Goal: Check status: Check status

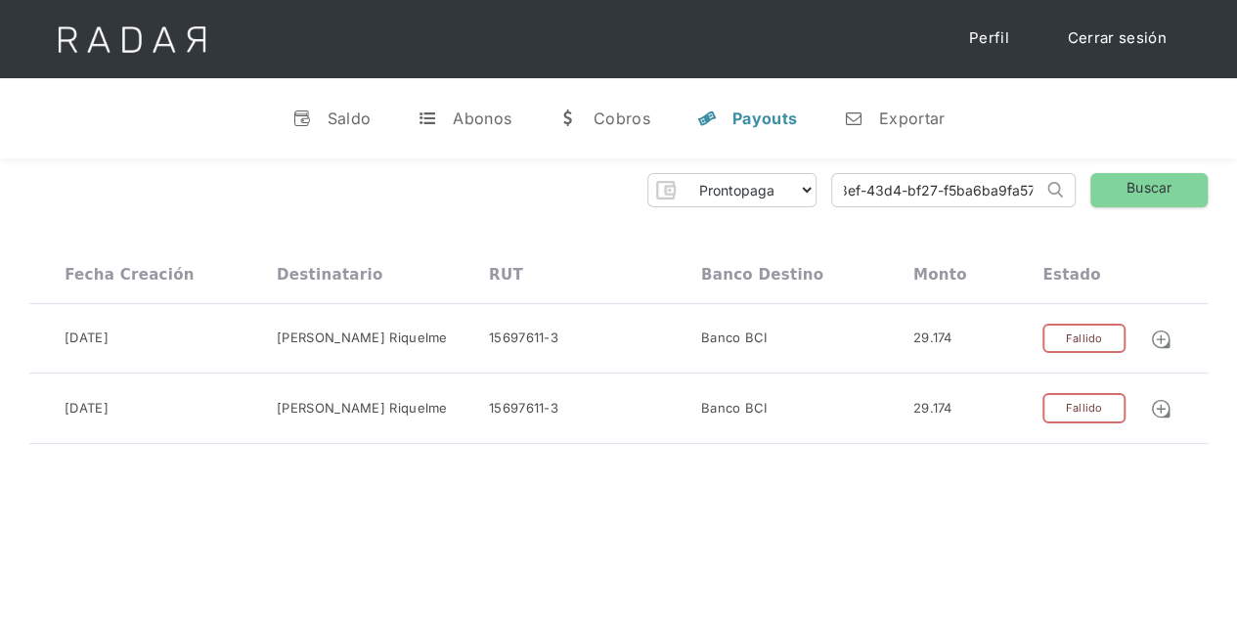
drag, startPoint x: 839, startPoint y: 189, endPoint x: 1086, endPoint y: 178, distance: 246.7
click at [1086, 178] on div "Prontopaga Prontopaga 2 Thank you! Your submission has been received! Oops! Som…" at bounding box center [618, 190] width 1178 height 34
paste input "8084bfd-c8e6-44ea-b6ec-3ae88127b0cb"
type input "d8084bfd-c8e6-44ea-b6ec-3ae88127b0cb"
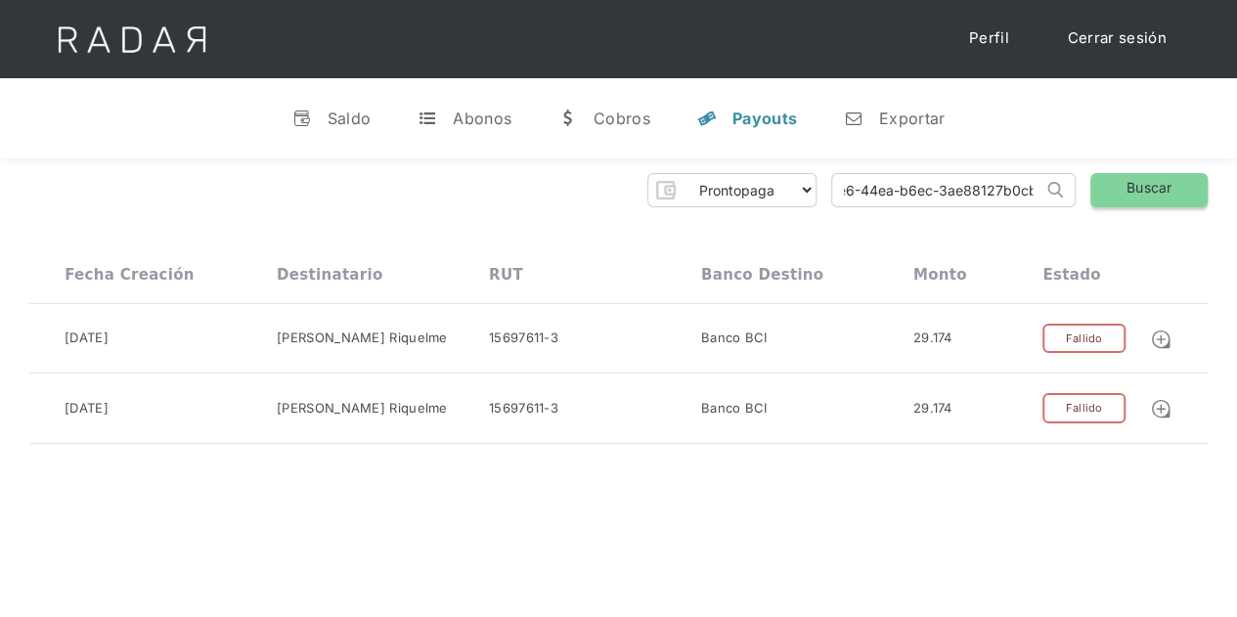
scroll to position [0, 0]
click at [1122, 189] on link "Buscar" at bounding box center [1148, 190] width 117 height 34
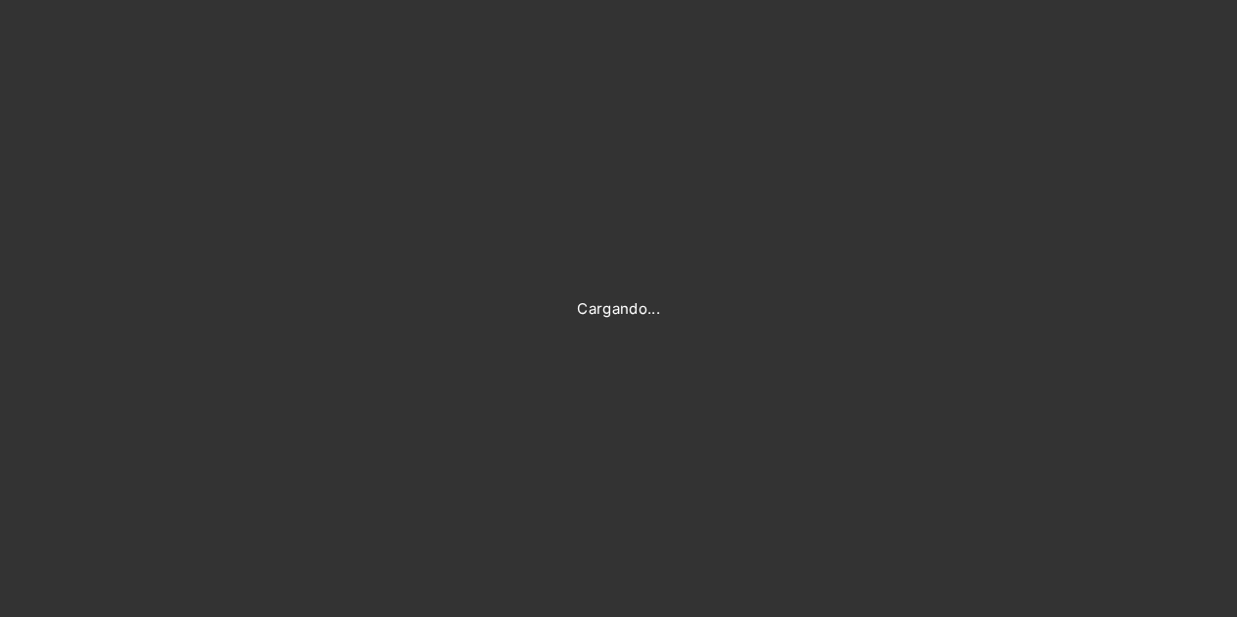
type input "[PERSON_NAME][EMAIL_ADDRESS][DOMAIN_NAME]"
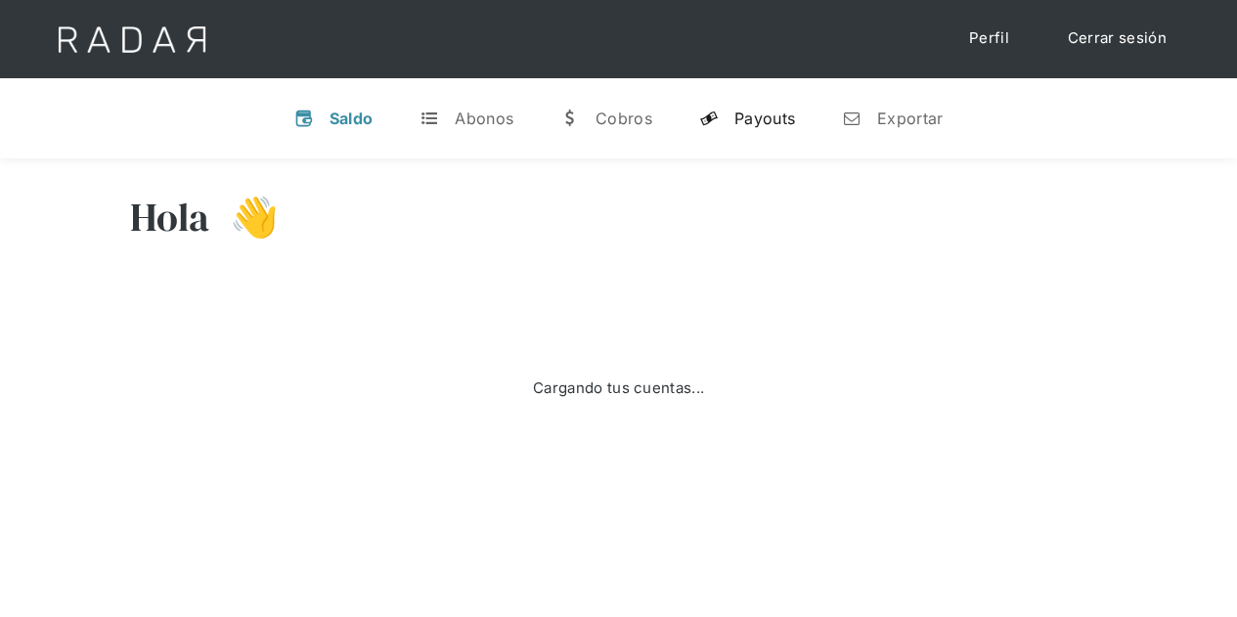
click at [767, 126] on div "Payouts" at bounding box center [764, 119] width 61 height 20
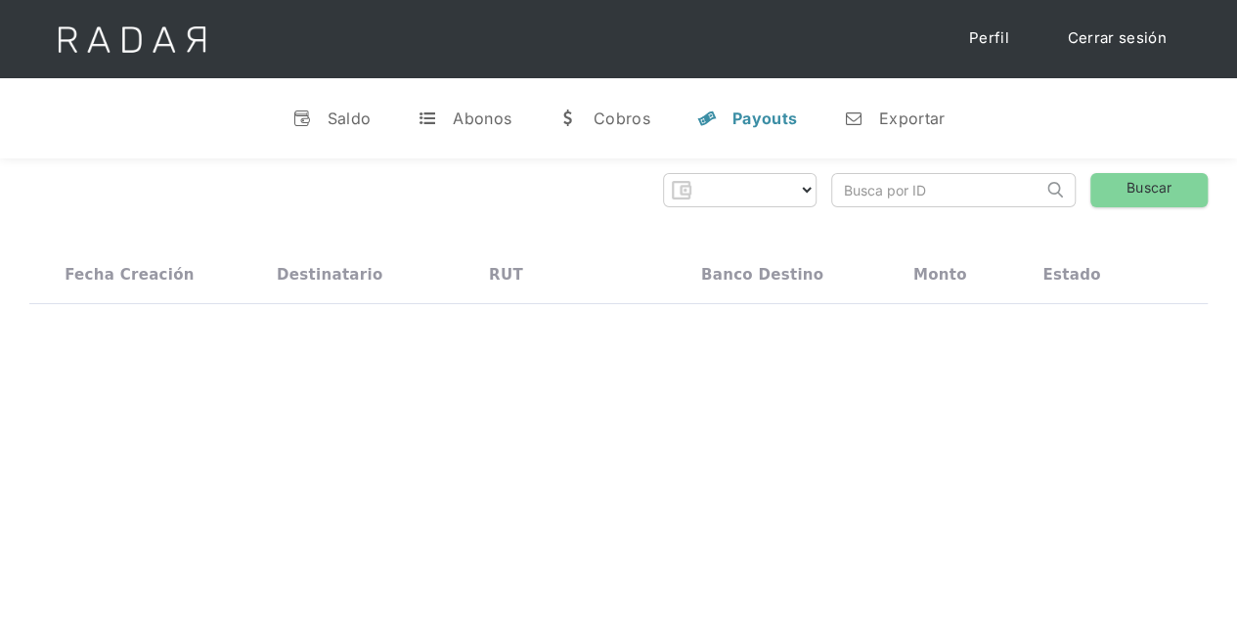
select select "prontopaga"
click at [889, 185] on input "search" at bounding box center [937, 190] width 210 height 32
paste input "d8084bfd-c8e6-44ea-b6ec-3ae88127b0cb"
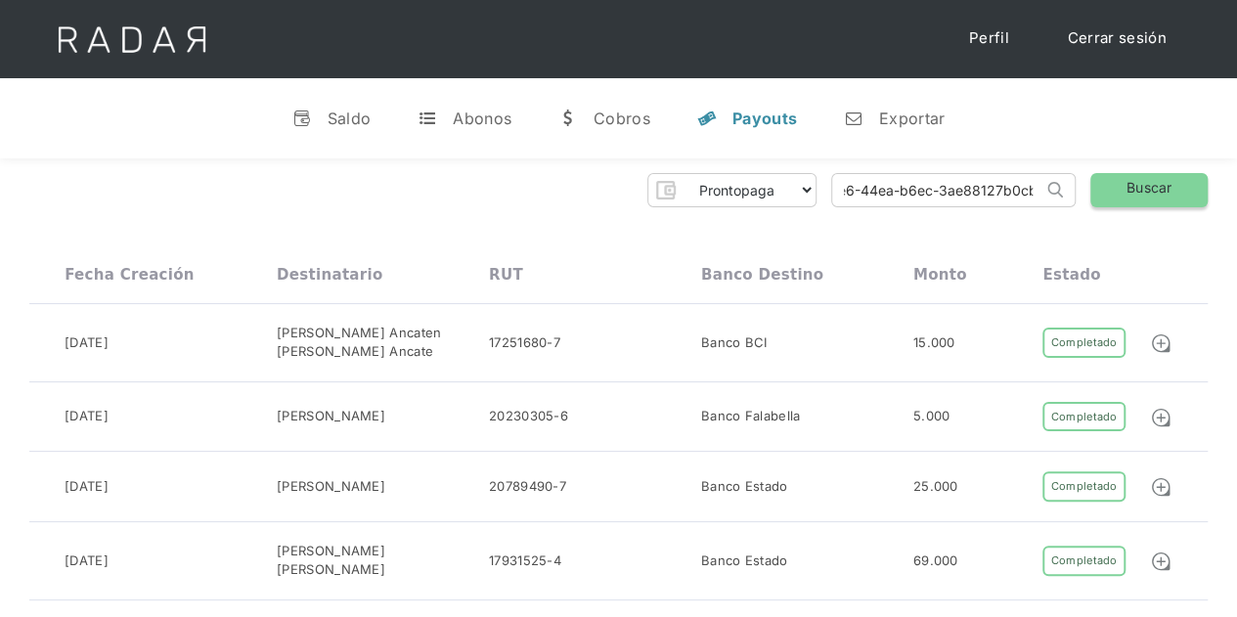
click at [1159, 193] on link "Buscar" at bounding box center [1148, 190] width 117 height 34
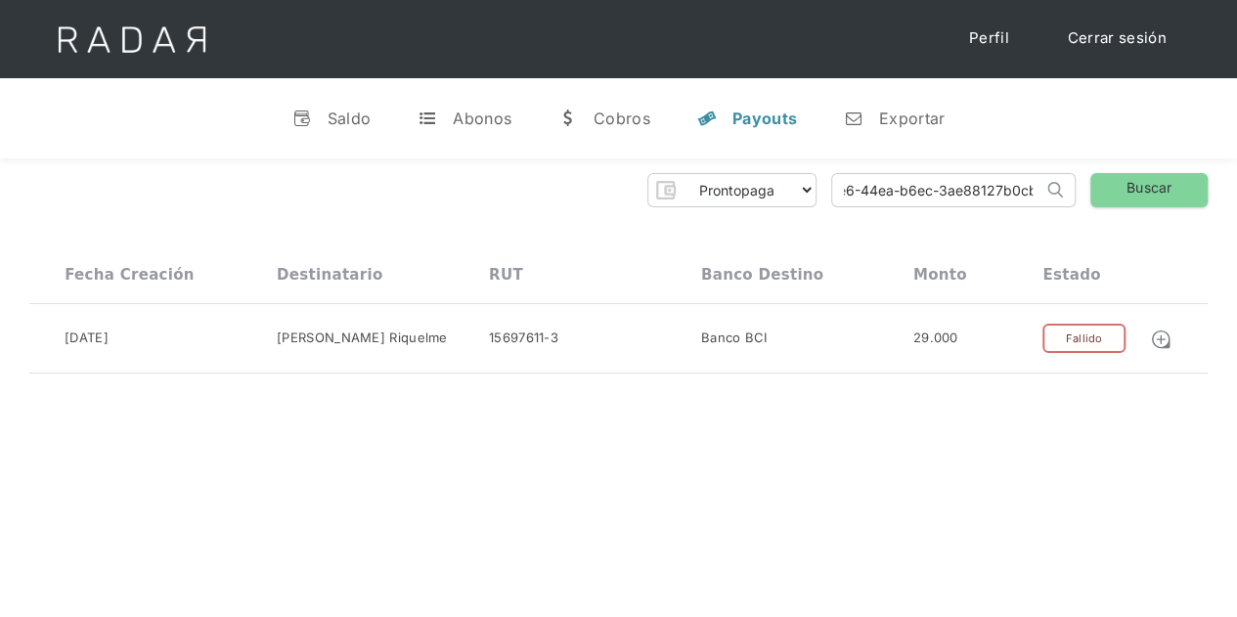
drag, startPoint x: 842, startPoint y: 196, endPoint x: 1073, endPoint y: 177, distance: 231.5
click at [1073, 181] on form "d8084bfd-c8e6-44ea-b6ec-3ae88127b0cb Search" at bounding box center [953, 190] width 244 height 34
paste input "b42d88b7-21a3-4996-afe3-49d6f5813bac"
click at [1123, 187] on link "Buscar" at bounding box center [1148, 190] width 117 height 34
drag, startPoint x: 839, startPoint y: 192, endPoint x: 1101, endPoint y: 185, distance: 262.2
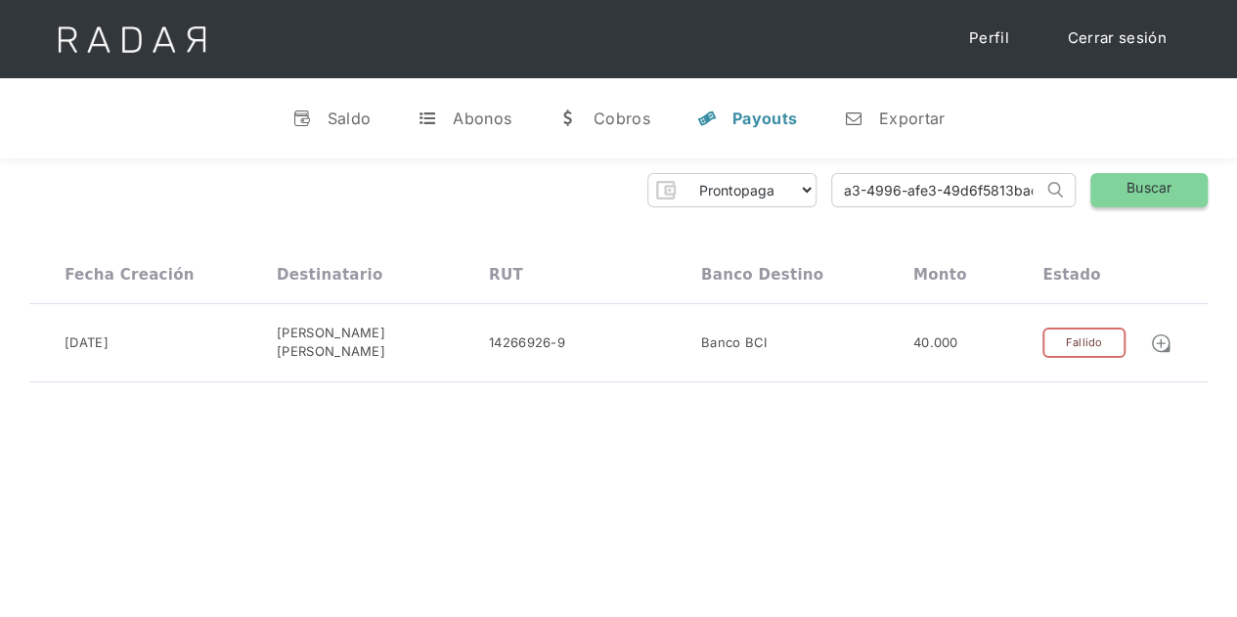
click at [1101, 185] on div "Prontopaga Prontopaga 2 Thank you! Your submission has been received! Oops! Som…" at bounding box center [618, 190] width 1178 height 34
paste input "350366c3-0db4-4c13-8b30-e46148a95b23"
type input "350366c3-0db4-4c13-8b30-e46148a95b23"
click at [1141, 186] on link "Buscar" at bounding box center [1148, 190] width 117 height 34
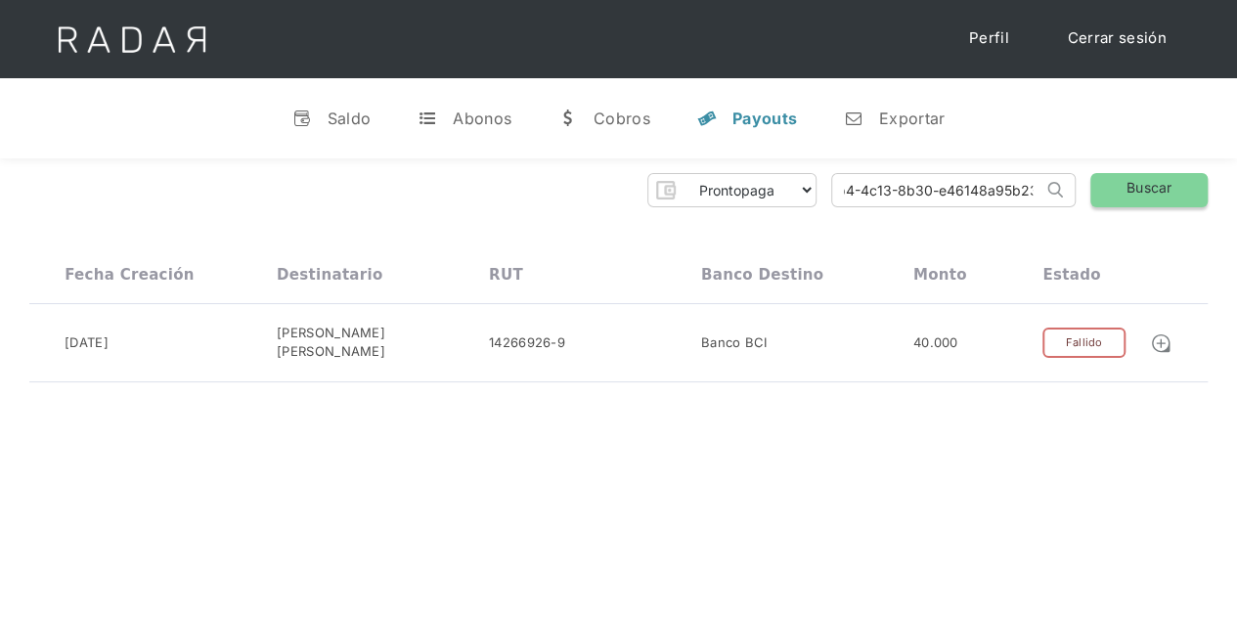
scroll to position [0, 0]
